Goal: Information Seeking & Learning: Learn about a topic

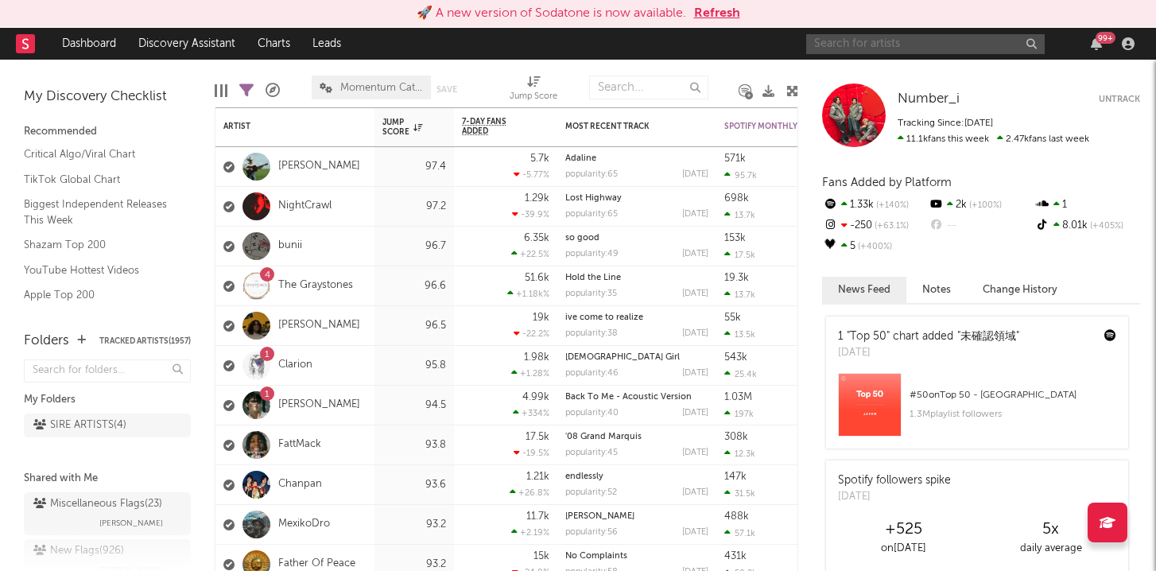
click at [869, 52] on input "text" at bounding box center [925, 44] width 239 height 20
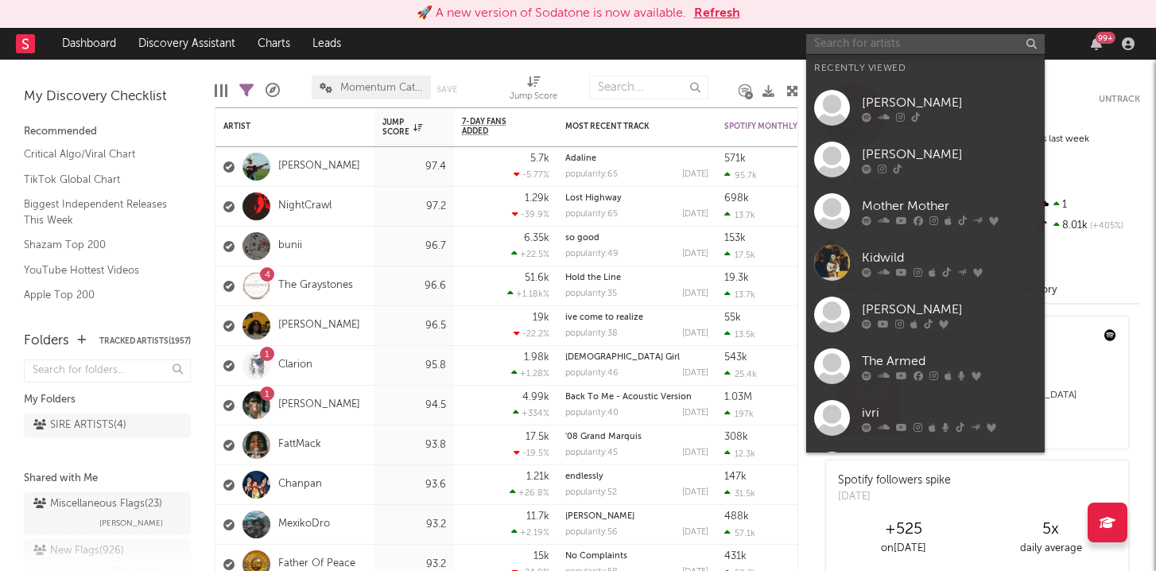
paste input "https://open.spotify.com/album/5ab5j0h79dIFJkaN01jsG9?si=6LSStHGtQ6qiz3ZqHrnBxg"
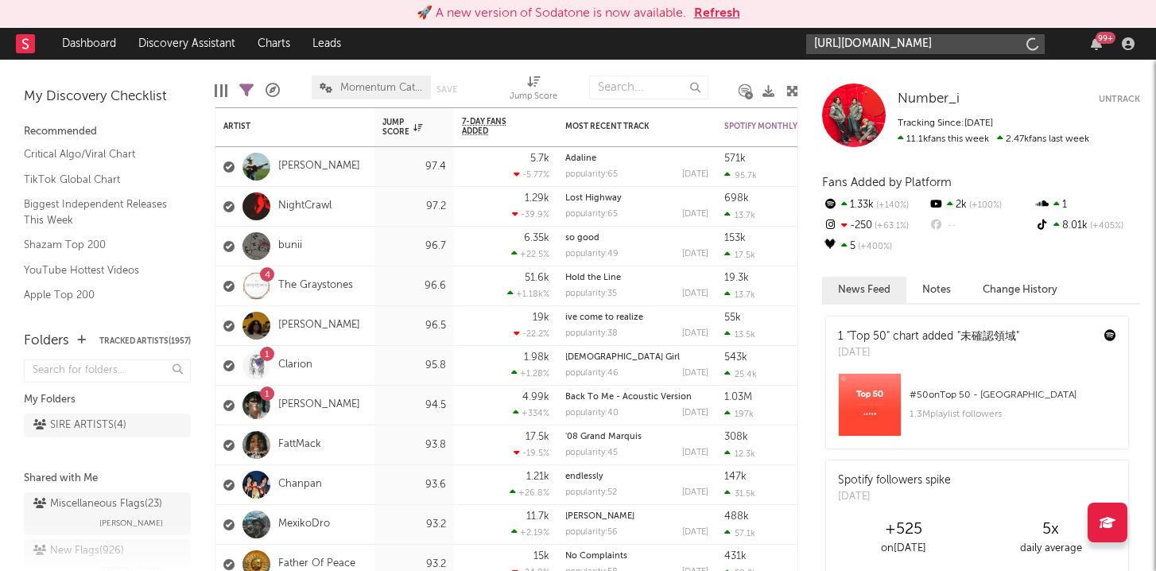
scroll to position [0, 253]
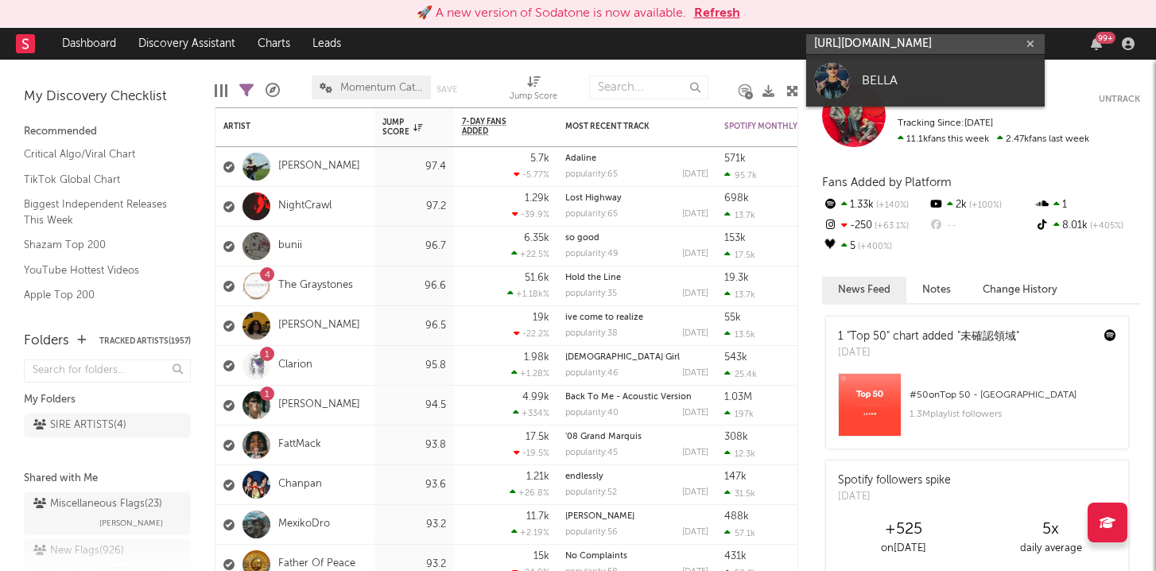
type input "https://open.spotify.com/album/5ab5j0h79dIFJkaN01jsG9?si=6LSStHGtQ6qiz3ZqHrnBxg"
click at [860, 74] on link "BELLA" at bounding box center [925, 81] width 239 height 52
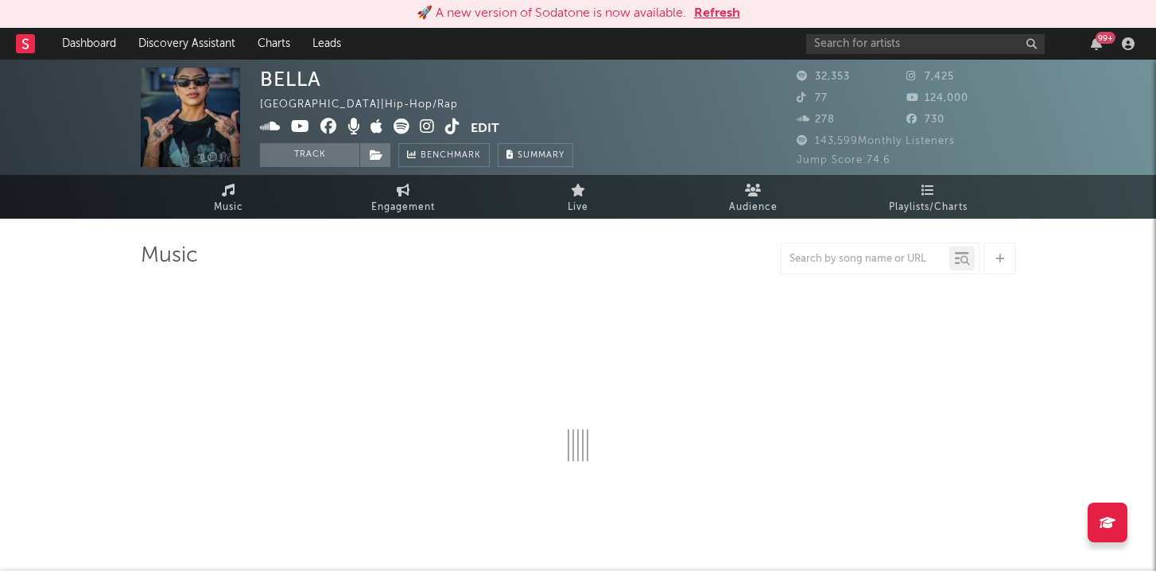
select select "6m"
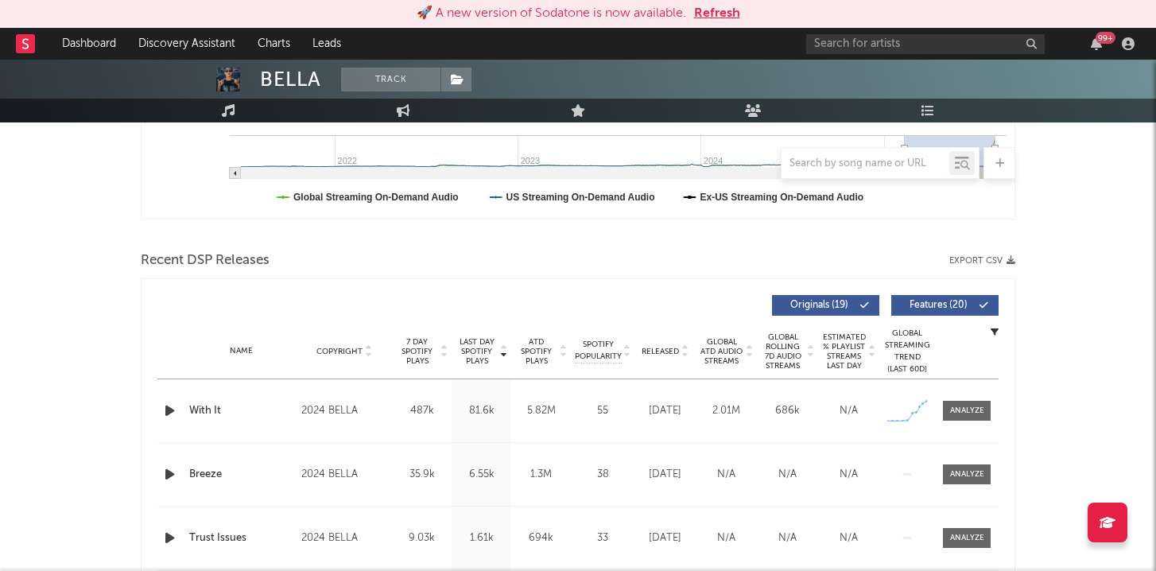
scroll to position [492, 0]
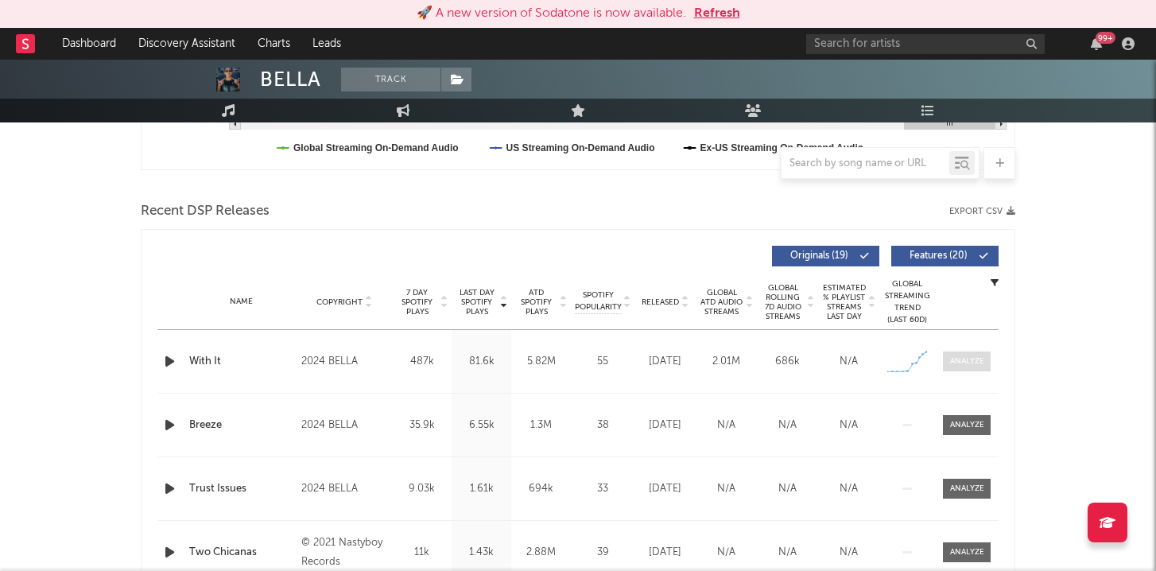
click at [981, 359] on div at bounding box center [967, 361] width 34 height 12
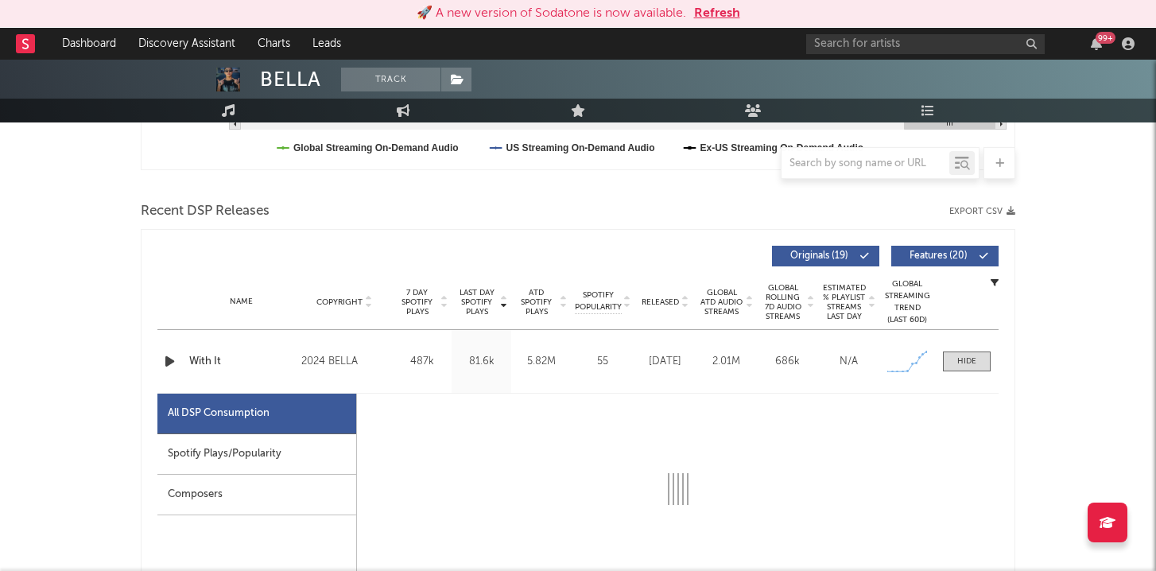
scroll to position [0, 0]
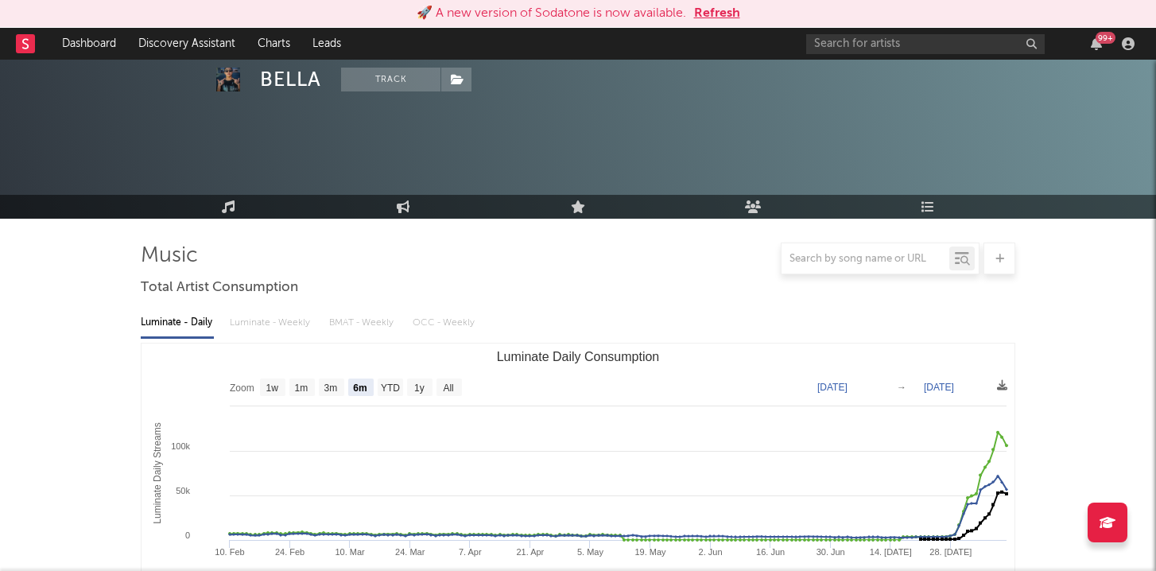
select select "6m"
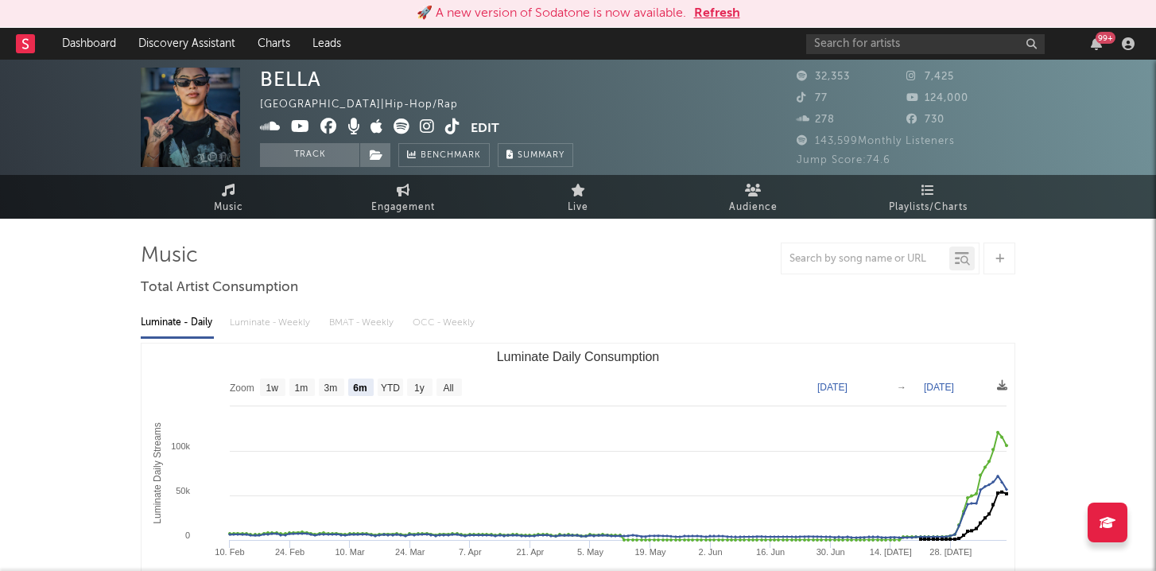
click at [450, 122] on icon at bounding box center [452, 126] width 15 height 16
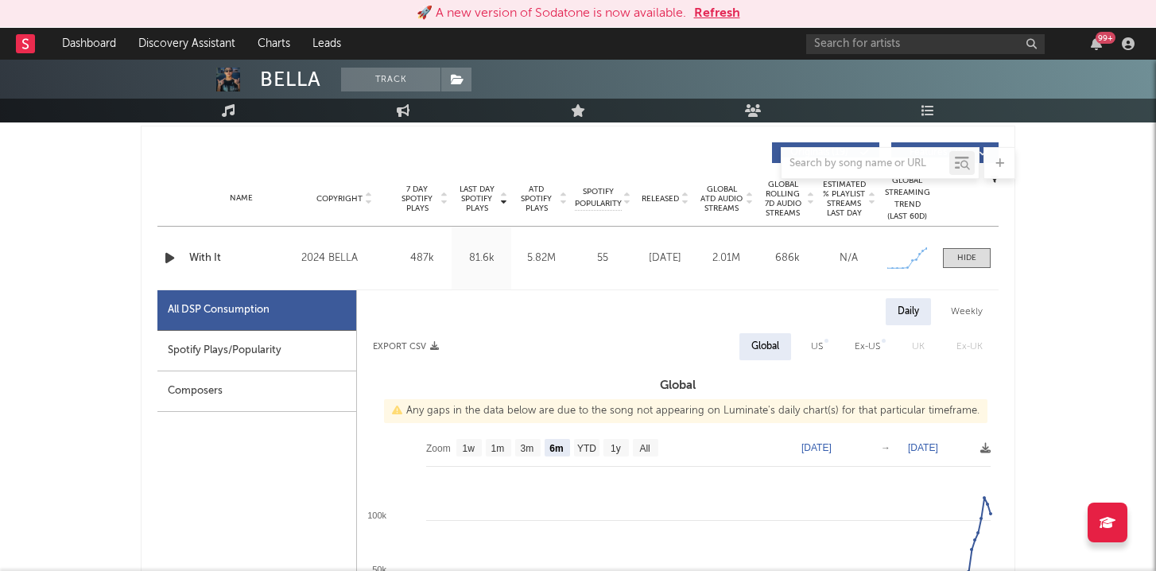
scroll to position [688, 0]
